Goal: Task Accomplishment & Management: Use online tool/utility

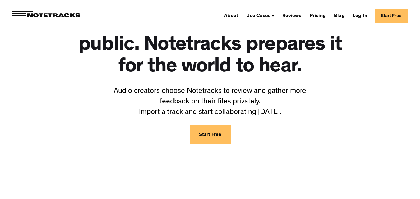
scroll to position [66, 0]
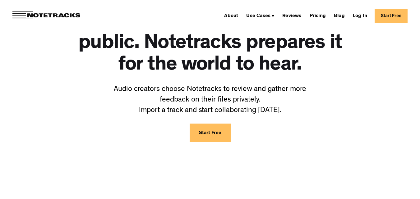
click at [215, 137] on link "Start Free" at bounding box center [210, 133] width 41 height 19
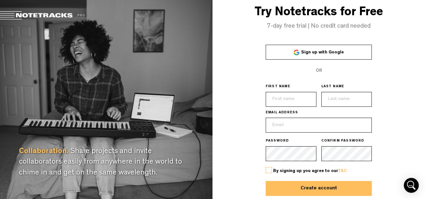
click at [292, 50] on link "Sign up with Google" at bounding box center [319, 52] width 106 height 15
click at [330, 52] on span "Sign up with Google" at bounding box center [322, 52] width 43 height 4
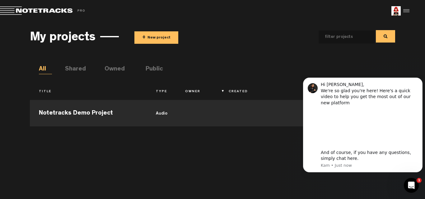
click at [344, 35] on input "text" at bounding box center [341, 36] width 46 height 13
type input "asteria"
click at [419, 83] on button "Dismiss notification" at bounding box center [420, 80] width 8 height 8
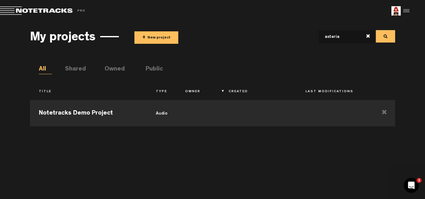
click at [386, 38] on button at bounding box center [385, 36] width 19 height 12
click at [166, 35] on button "+ New project" at bounding box center [156, 37] width 44 height 12
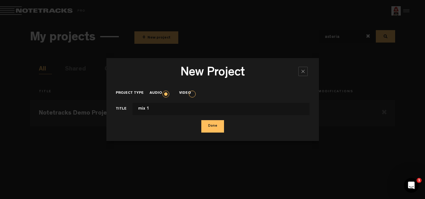
type input "mix 1"
click at [201, 120] on button "Done" at bounding box center [212, 126] width 23 height 12
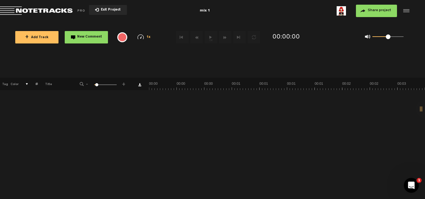
click at [409, 184] on icon "Open Intercom Messenger" at bounding box center [411, 186] width 10 height 10
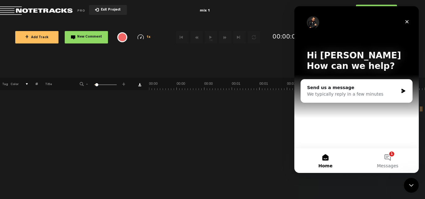
click at [407, 186] on div "Close Intercom Messenger" at bounding box center [411, 185] width 15 height 15
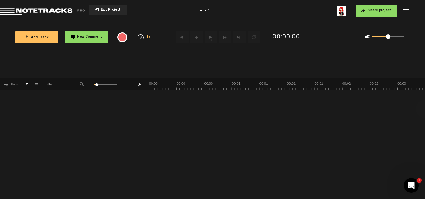
click at [47, 40] on button "+ Add Track" at bounding box center [36, 37] width 43 height 12
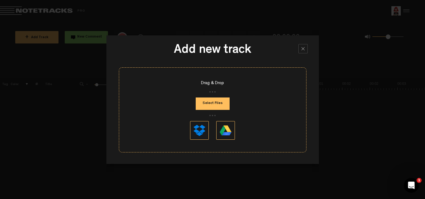
click at [197, 131] on button at bounding box center [199, 130] width 19 height 19
click at [218, 101] on button "Select Files" at bounding box center [213, 104] width 34 height 12
click at [302, 47] on div at bounding box center [302, 48] width 9 height 9
